Goal: Information Seeking & Learning: Learn about a topic

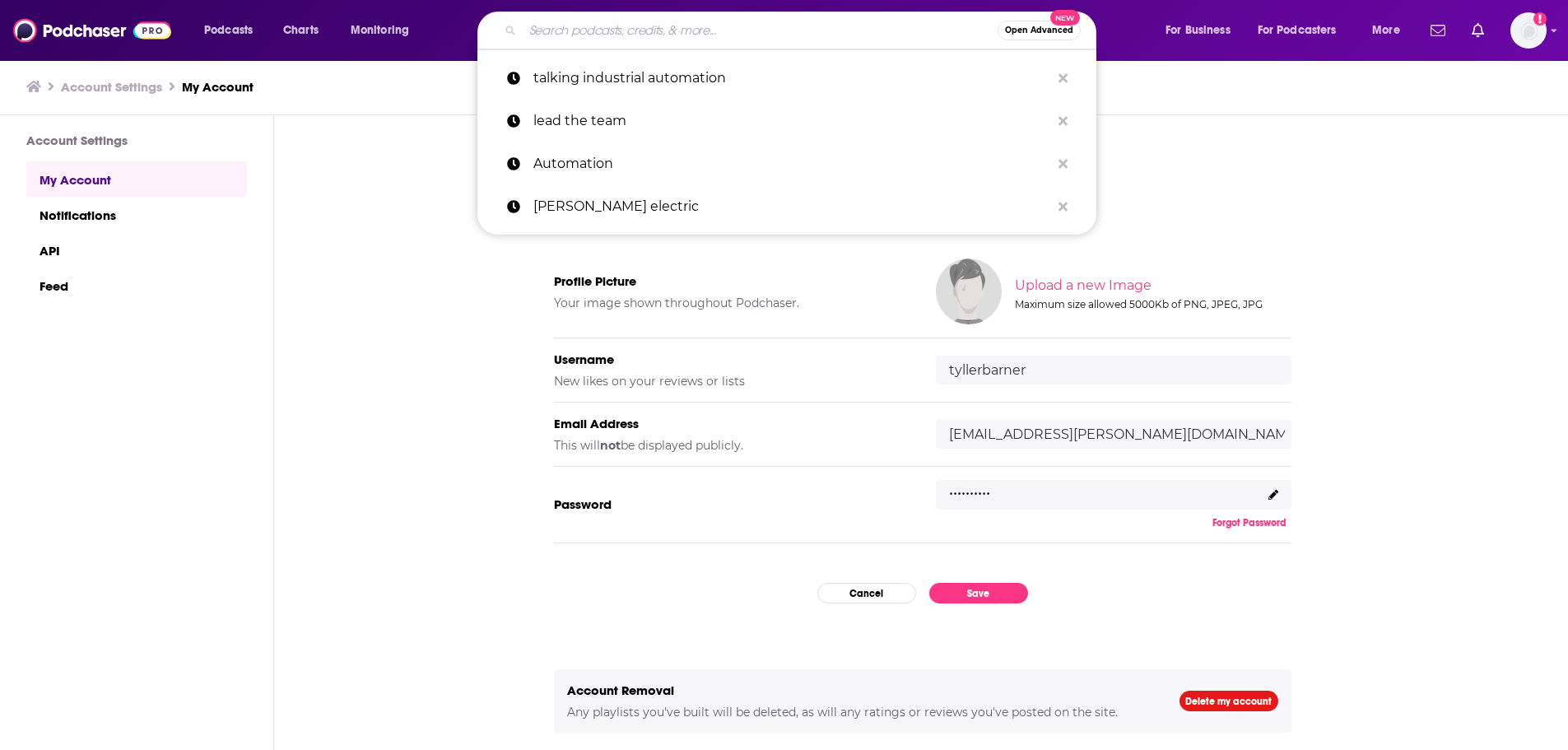
click at [588, 39] on input "Search podcasts, credits, & more..." at bounding box center [760, 29] width 475 height 26
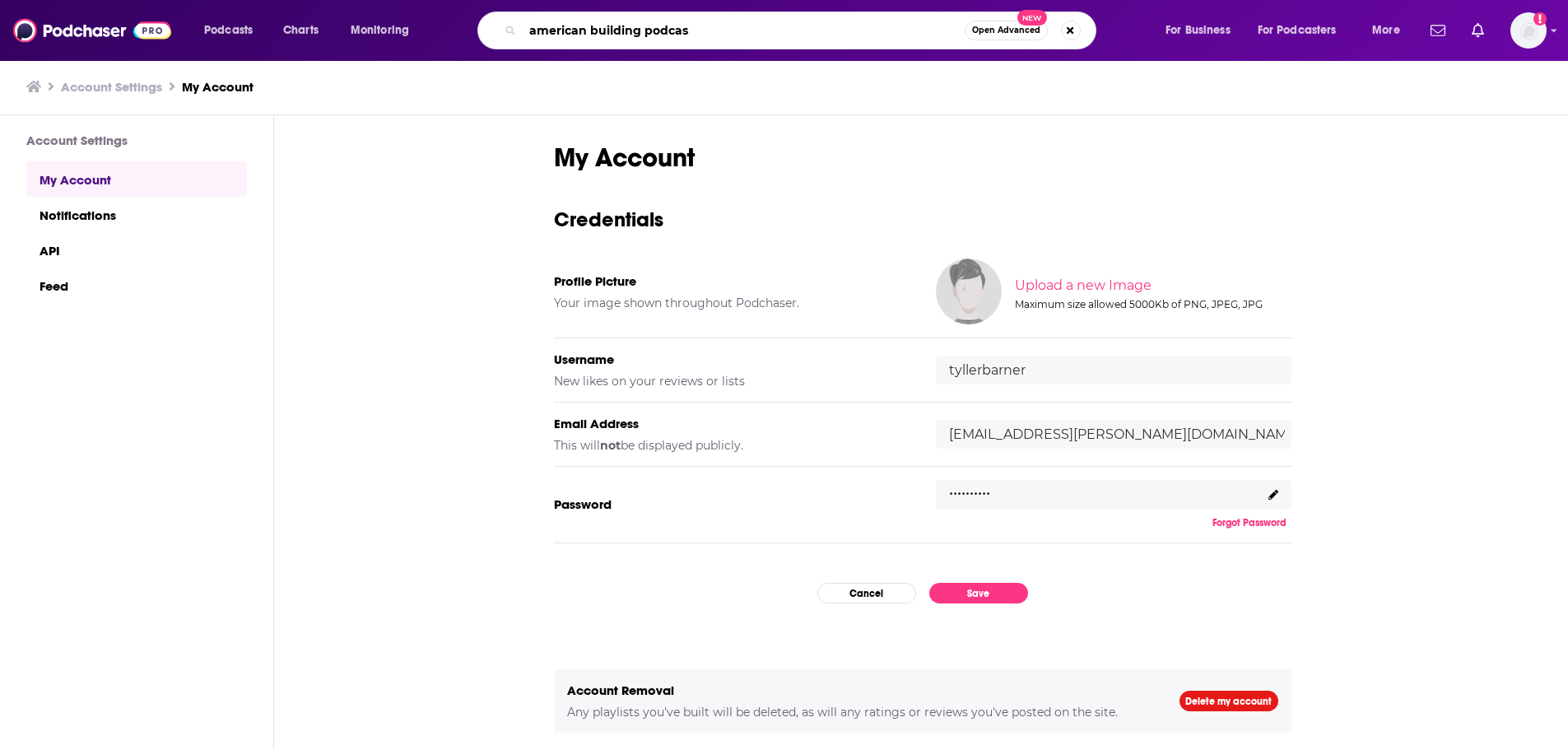
type input "american building podcast"
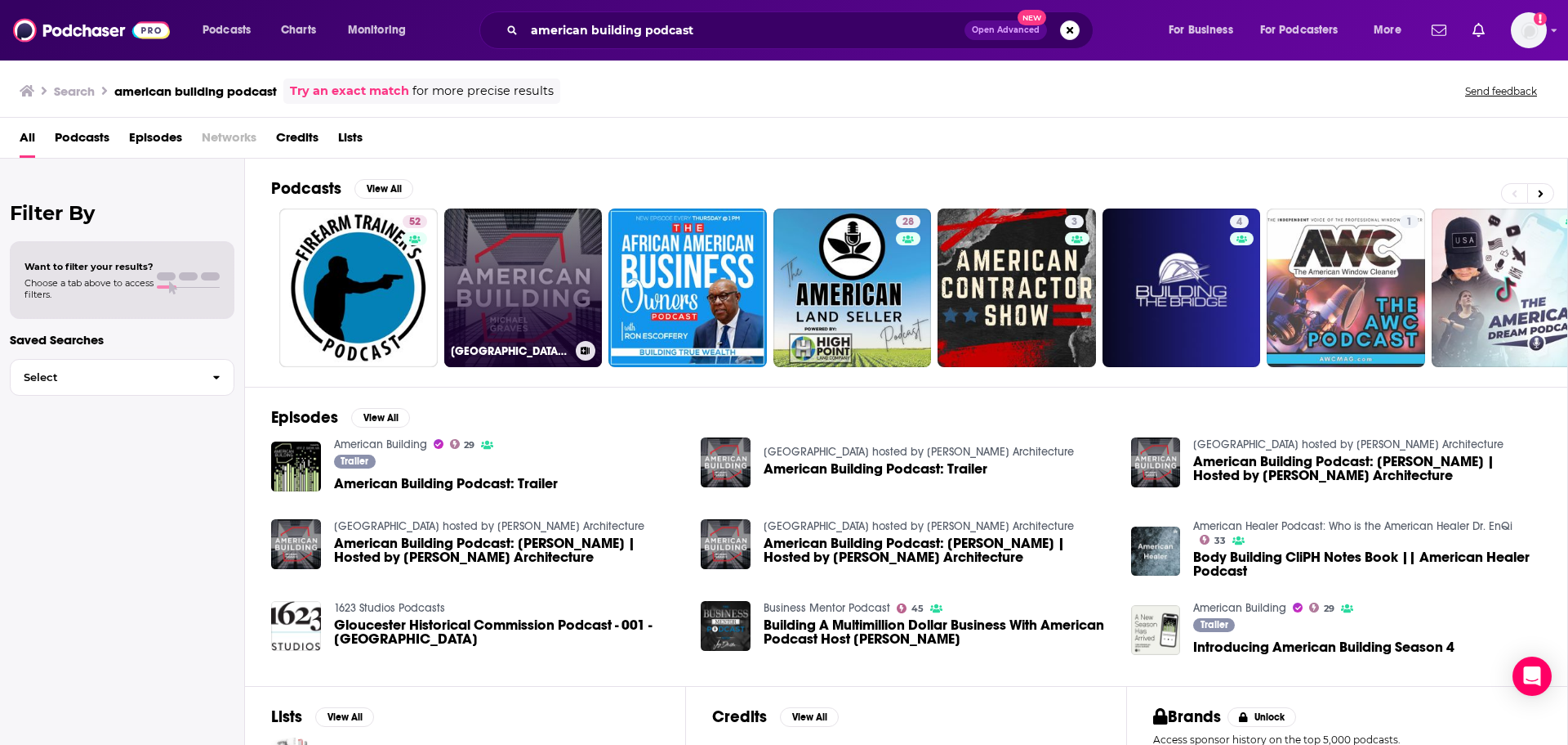
click at [548, 255] on link "[GEOGRAPHIC_DATA] hosted by [PERSON_NAME] Architecture" at bounding box center [524, 288] width 159 height 159
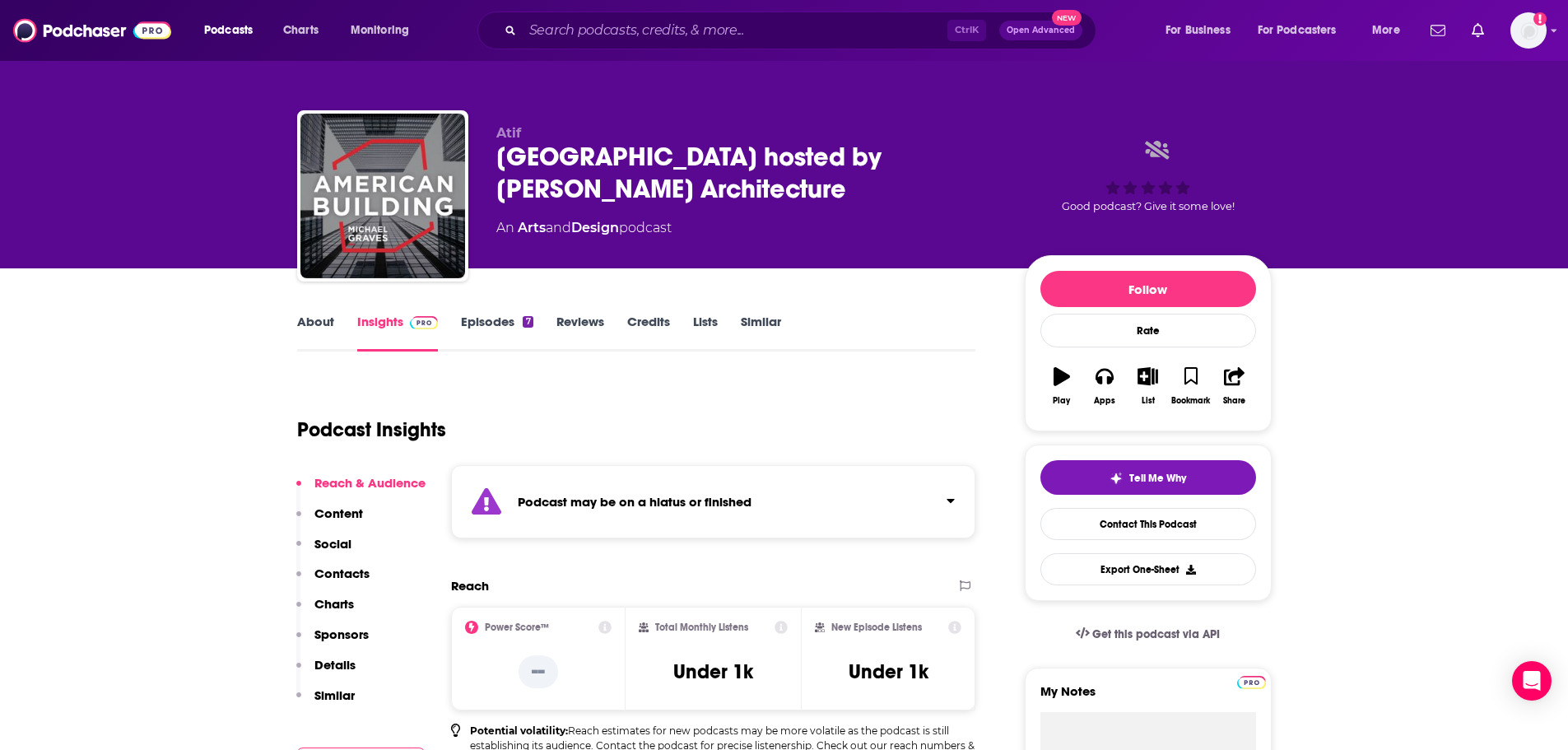
click at [510, 320] on link "Episodes 7" at bounding box center [496, 333] width 72 height 38
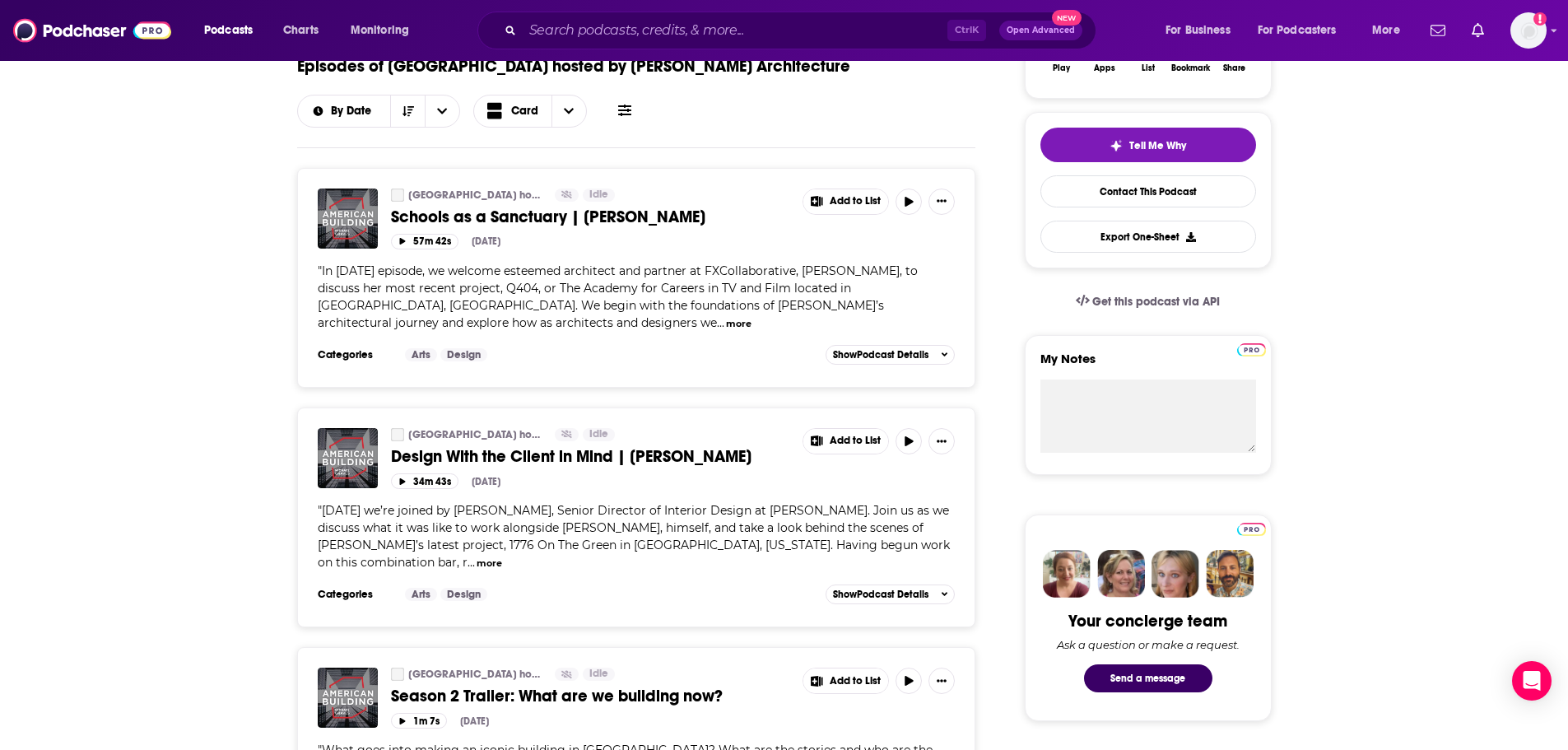
scroll to position [82, 0]
